Goal: Task Accomplishment & Management: Manage account settings

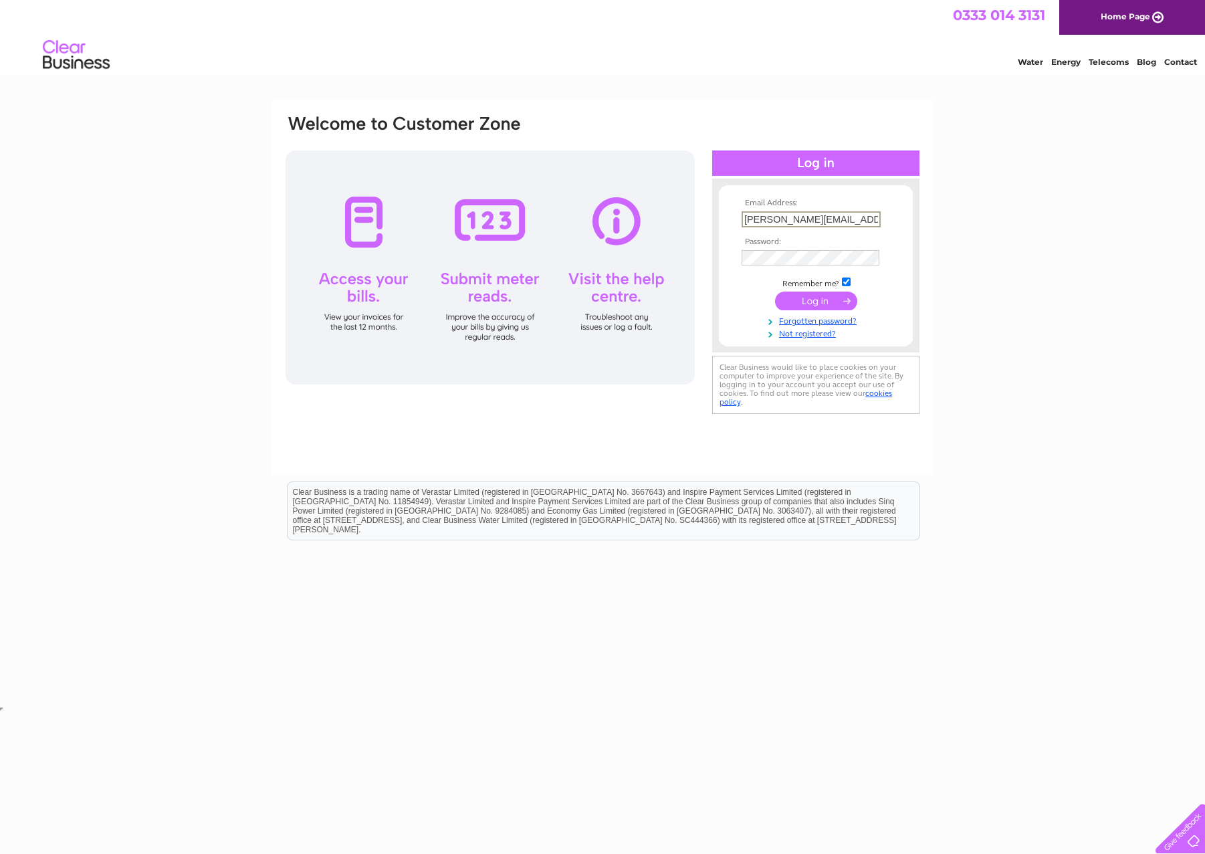
type input "[PERSON_NAME][EMAIL_ADDRESS][DOMAIN_NAME]"
click at [810, 302] on input "submit" at bounding box center [816, 300] width 82 height 19
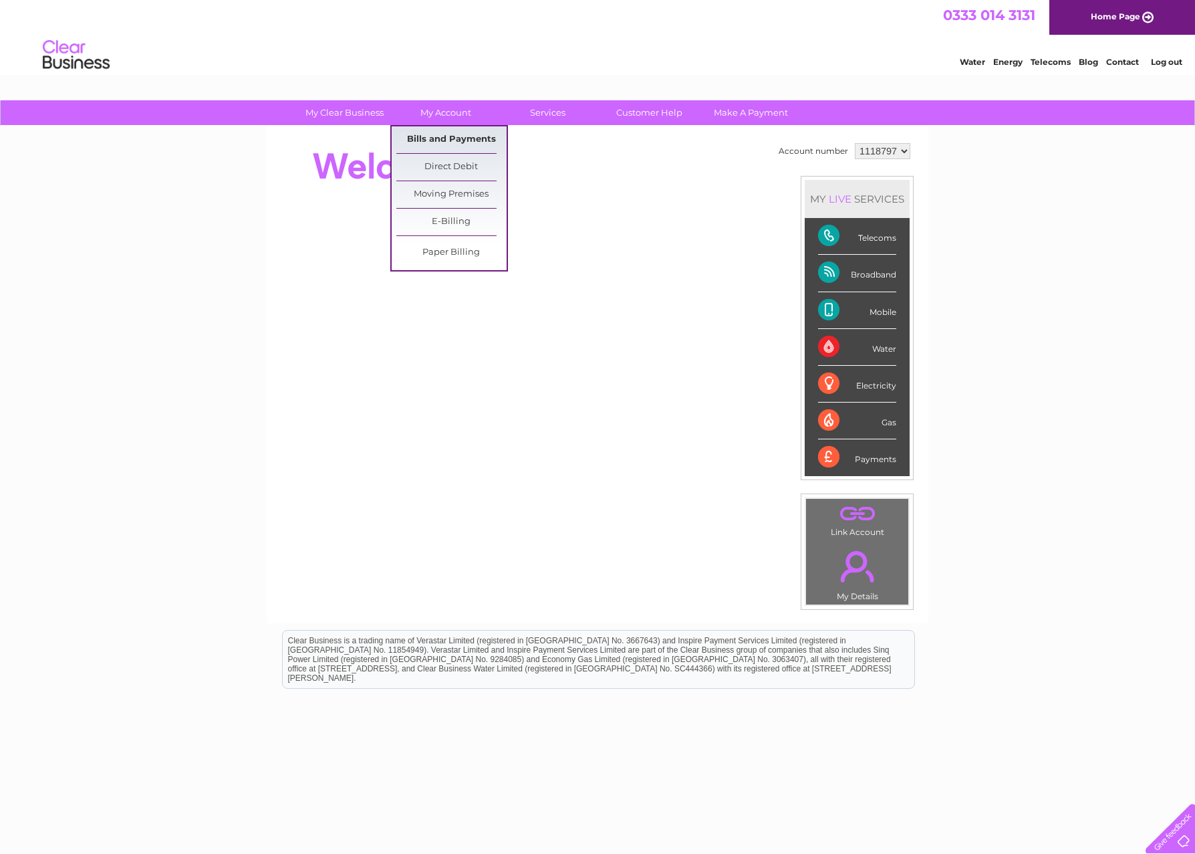
click at [447, 136] on link "Bills and Payments" at bounding box center [451, 139] width 110 height 27
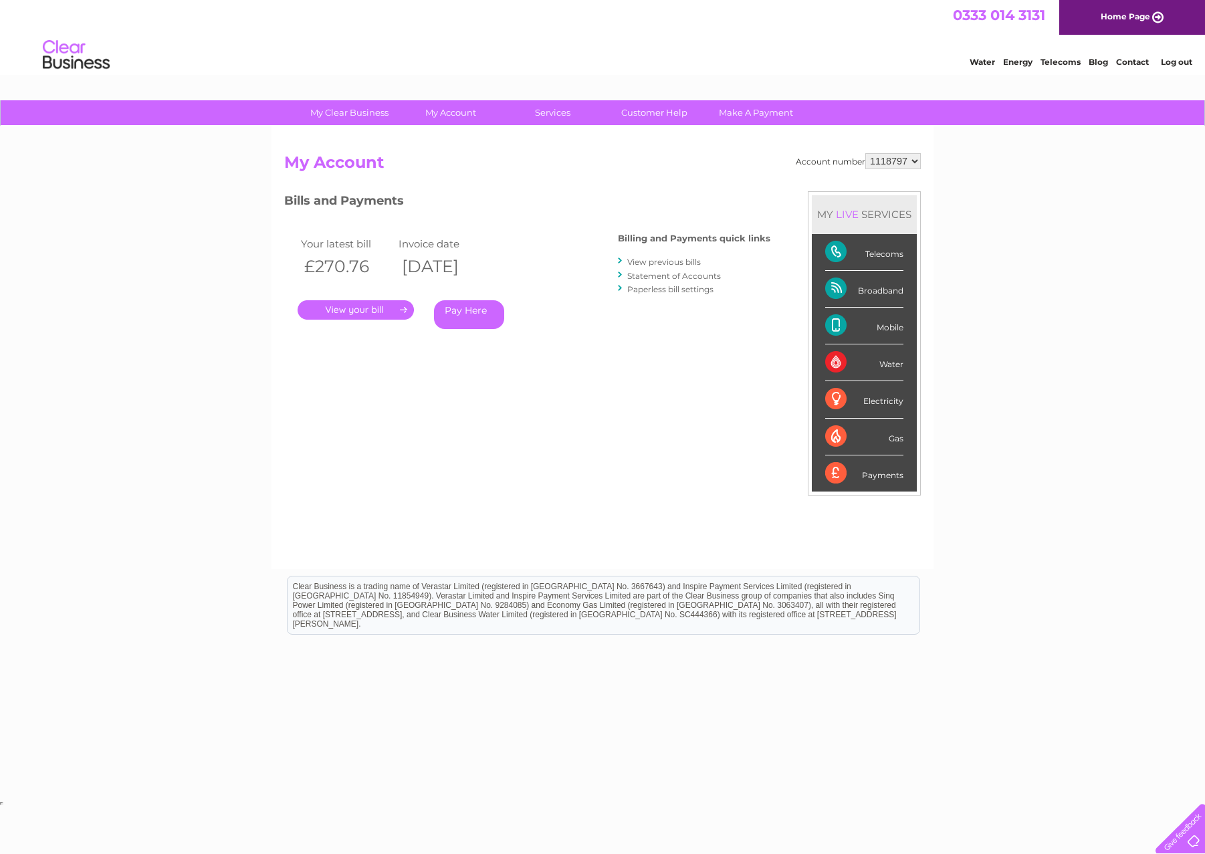
click at [355, 311] on link "." at bounding box center [355, 309] width 116 height 19
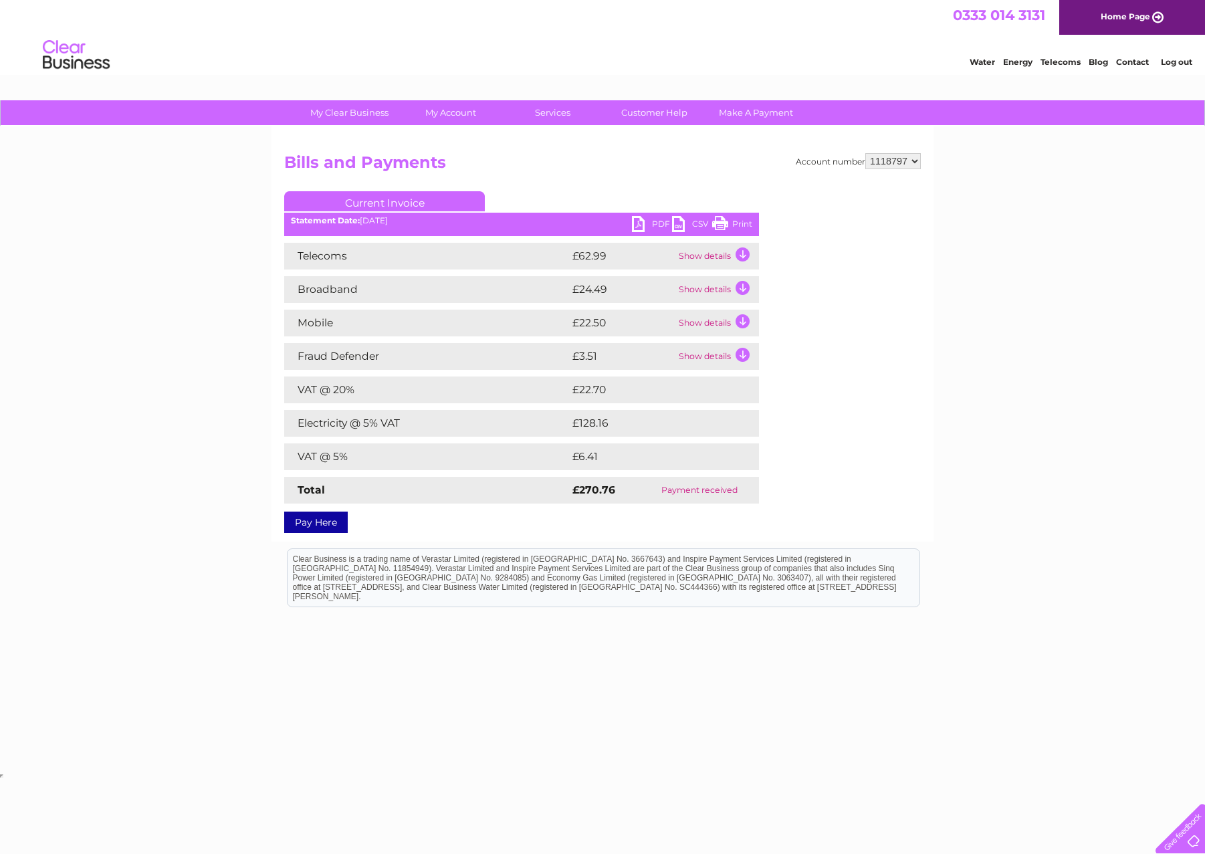
click at [656, 222] on link "PDF" at bounding box center [652, 225] width 40 height 19
